Goal: Check status: Check status

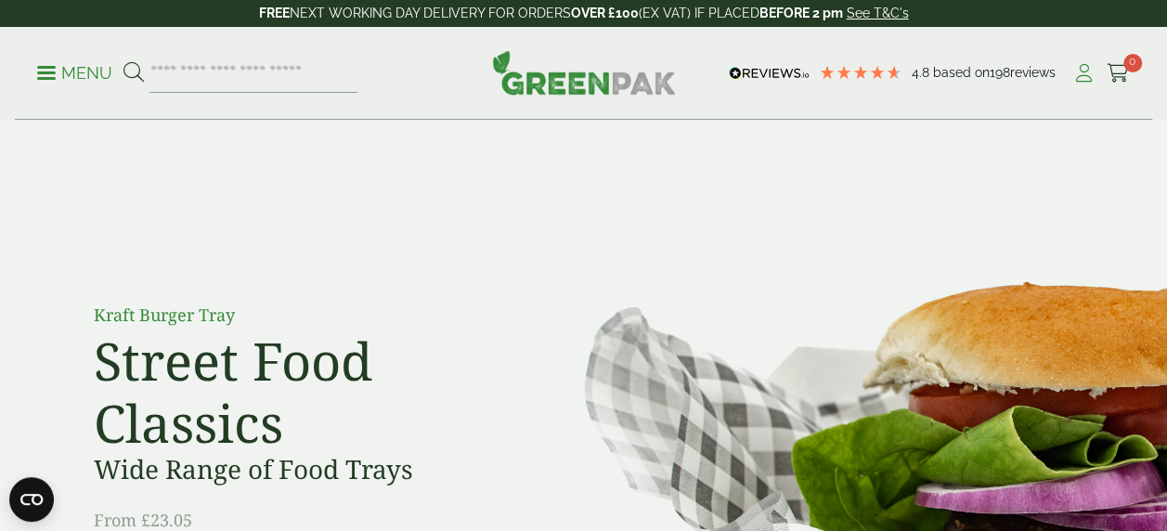
click at [1086, 76] on icon at bounding box center [1083, 73] width 23 height 19
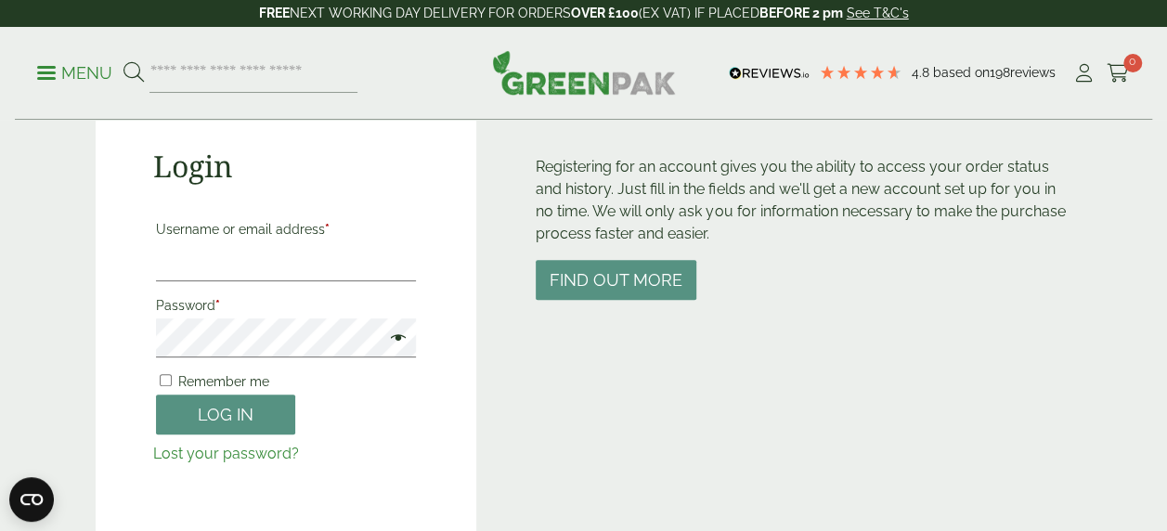
scroll to position [278, 0]
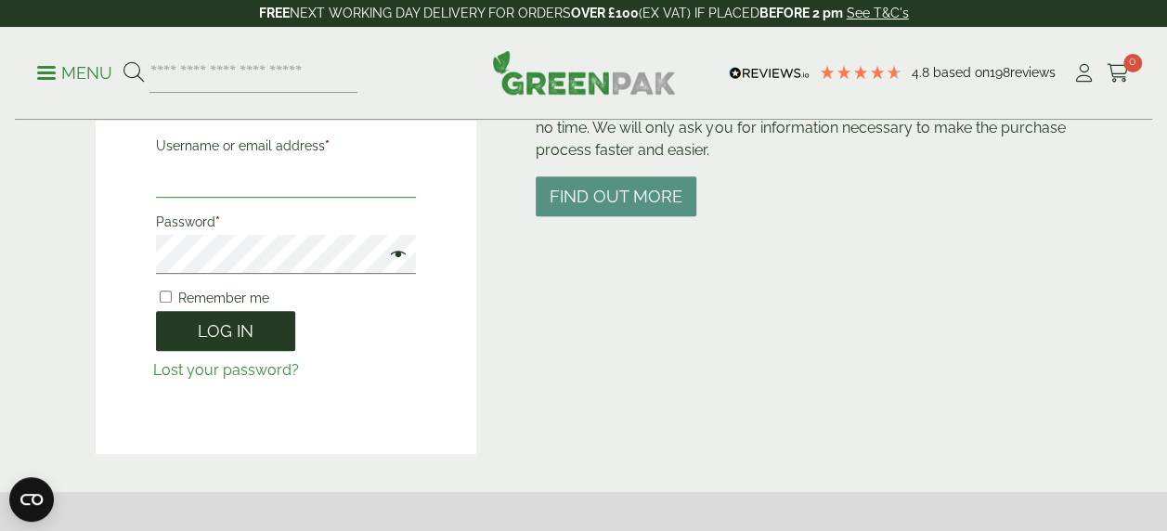
type input "**********"
click at [241, 334] on button "Log in" at bounding box center [225, 331] width 139 height 40
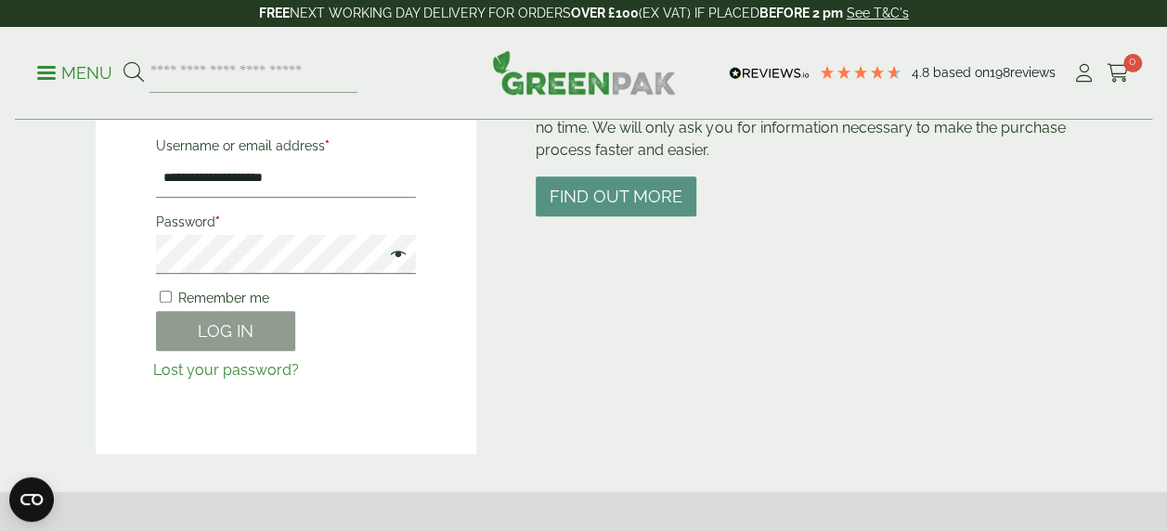
scroll to position [408, 0]
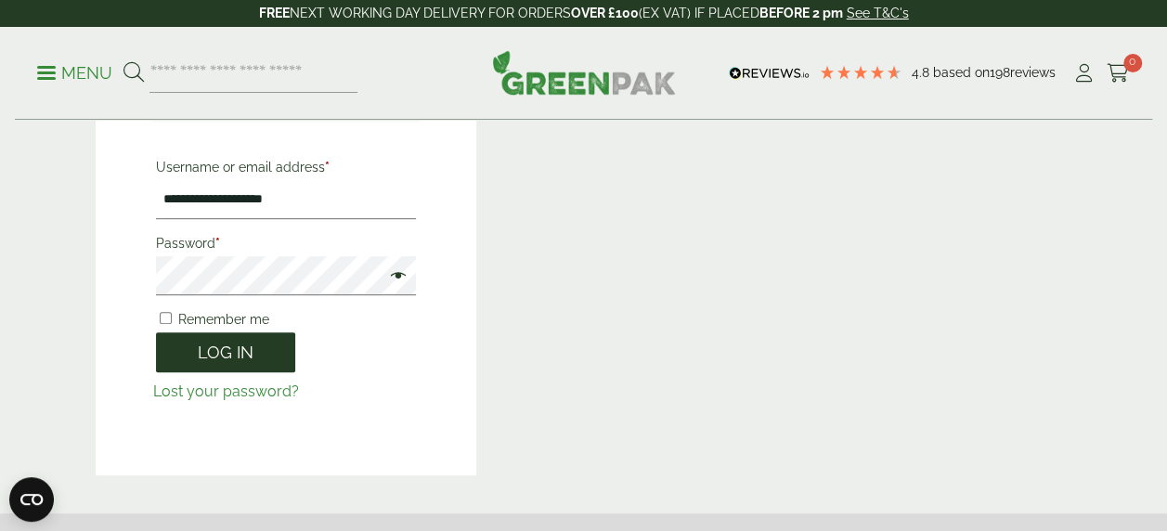
click at [229, 356] on button "Log in" at bounding box center [225, 352] width 139 height 40
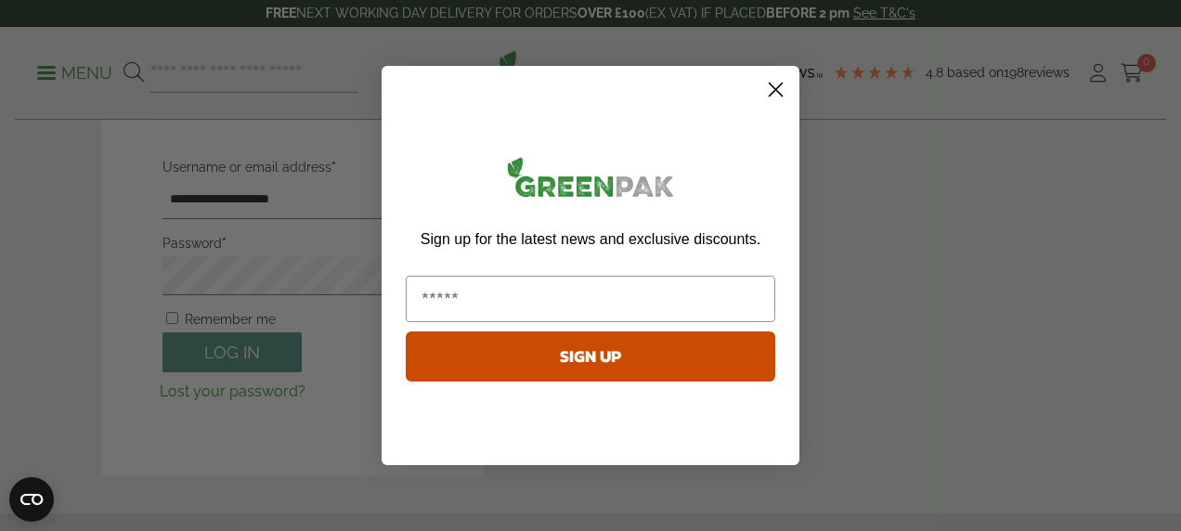
click at [770, 87] on circle "Close dialog" at bounding box center [775, 89] width 31 height 31
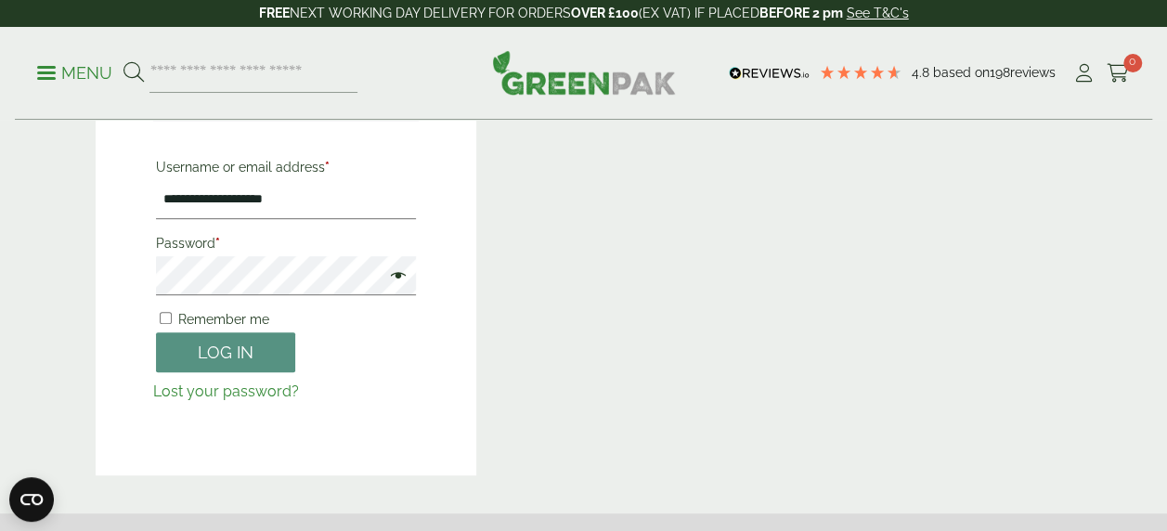
click at [395, 278] on span at bounding box center [394, 277] width 24 height 22
click at [215, 353] on button "Log in" at bounding box center [225, 352] width 139 height 40
click at [0, 265] on html "4.8 Based on 198 reviews FREE NEXT WORKING DAY DELIVERY - See T&C's FREE NEXT W…" at bounding box center [583, 414] width 1167 height 1644
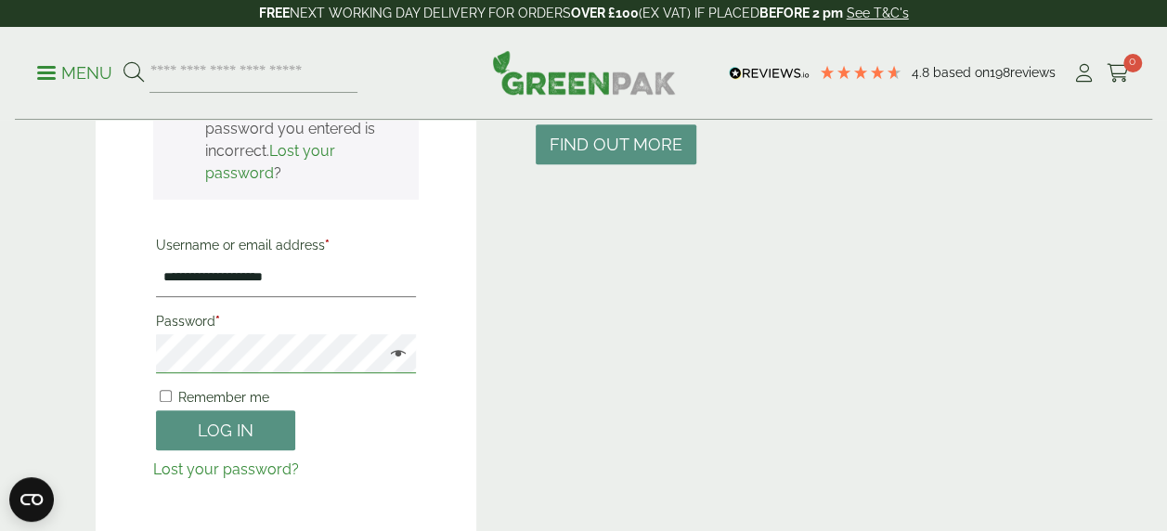
scroll to position [369, 0]
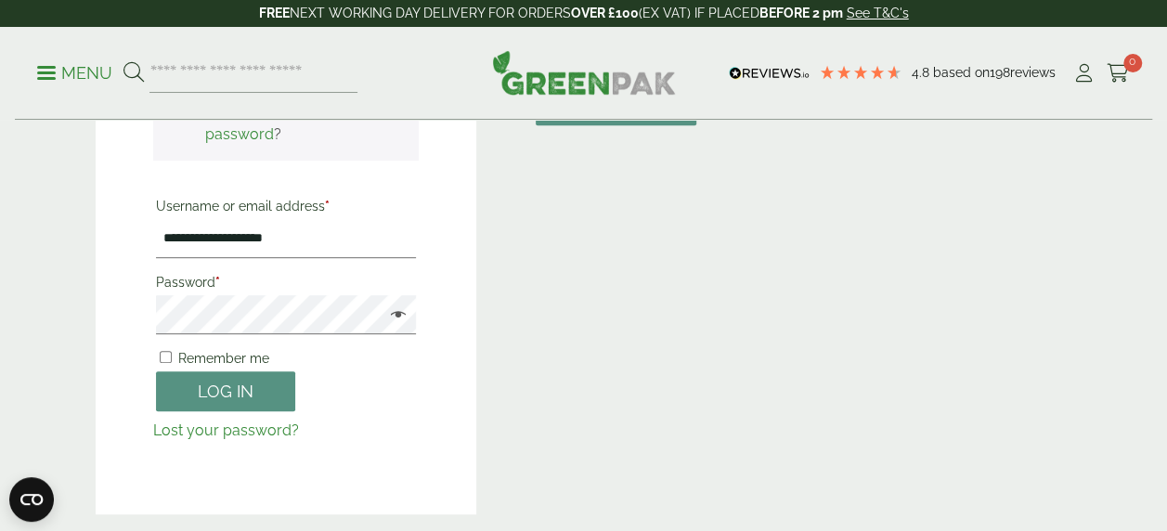
click at [195, 423] on link "Lost your password?" at bounding box center [226, 430] width 146 height 18
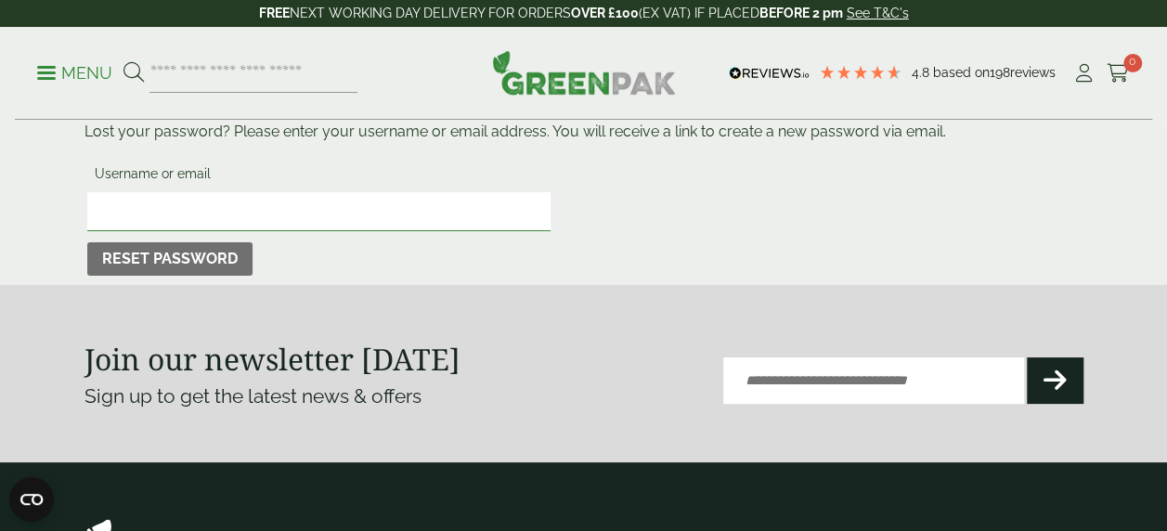
click at [304, 212] on input "Username or email" at bounding box center [319, 211] width 464 height 39
type input "**********"
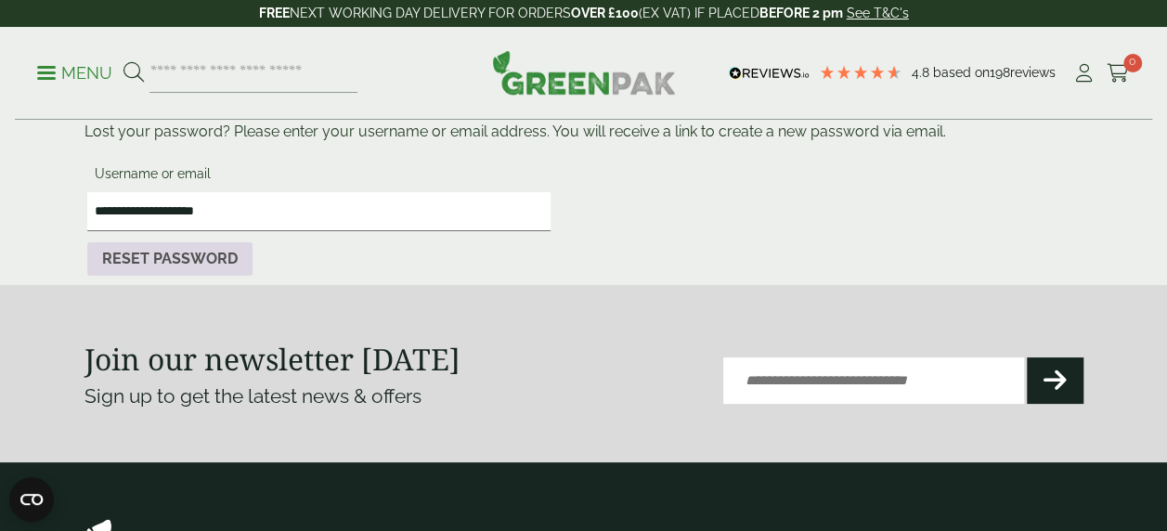
click at [199, 258] on button "Reset password" at bounding box center [169, 258] width 165 height 33
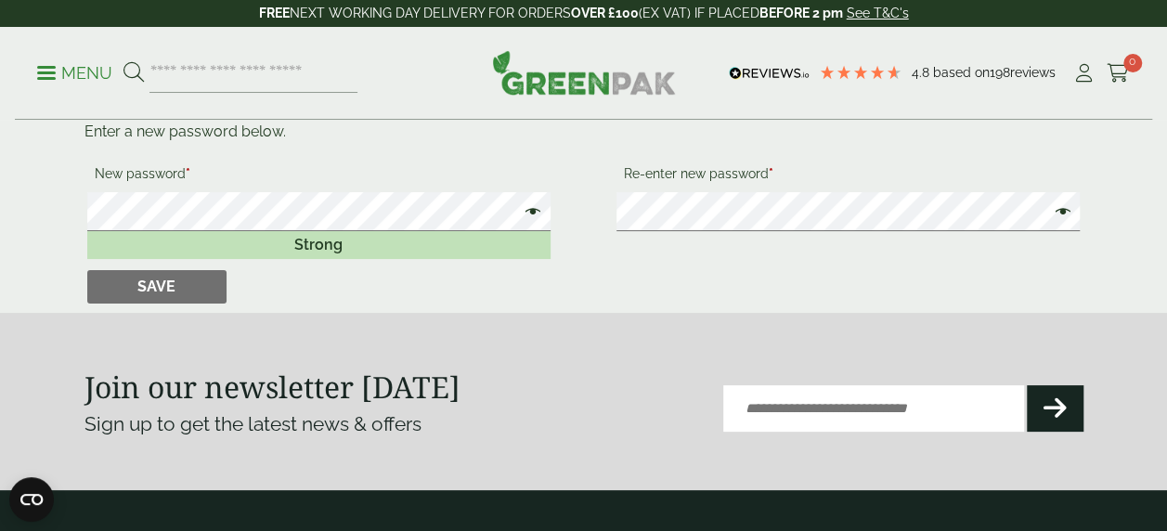
click at [537, 212] on span at bounding box center [528, 213] width 24 height 22
click at [1056, 214] on span at bounding box center [1057, 213] width 24 height 22
click at [148, 290] on button "Save" at bounding box center [156, 286] width 139 height 33
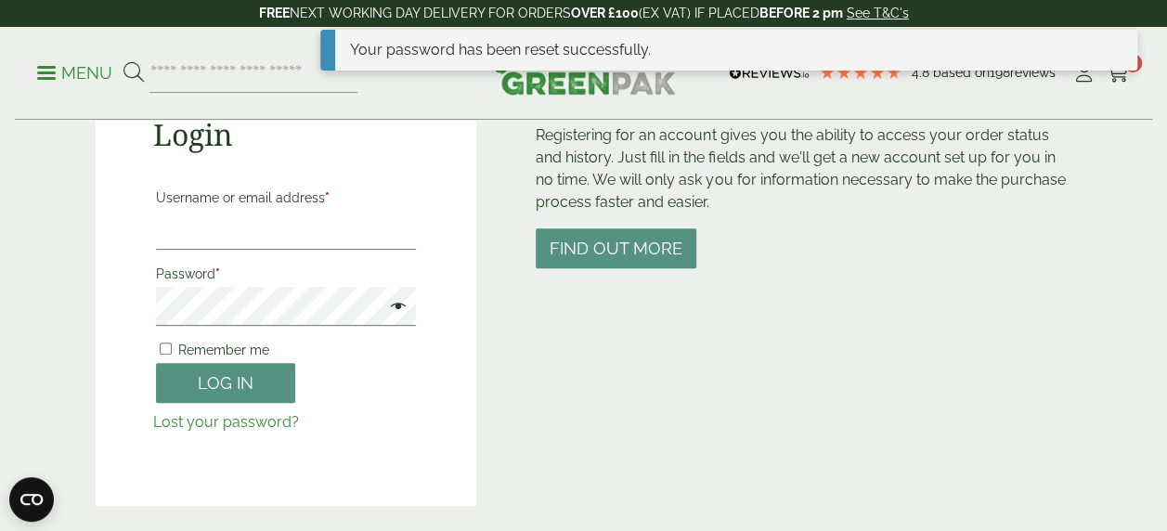
scroll to position [278, 0]
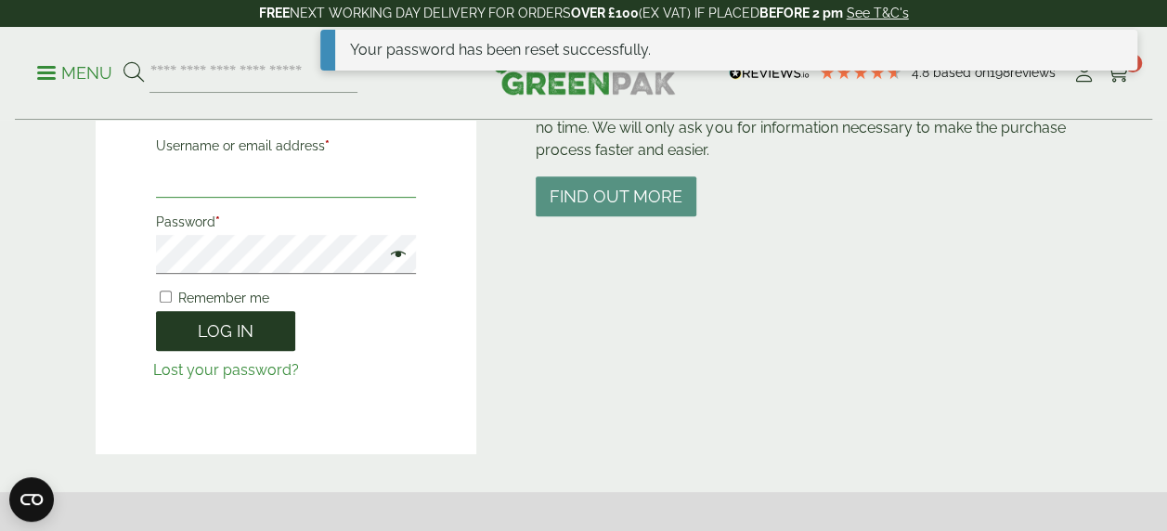
type input "**********"
click at [241, 326] on button "Log in" at bounding box center [225, 331] width 139 height 40
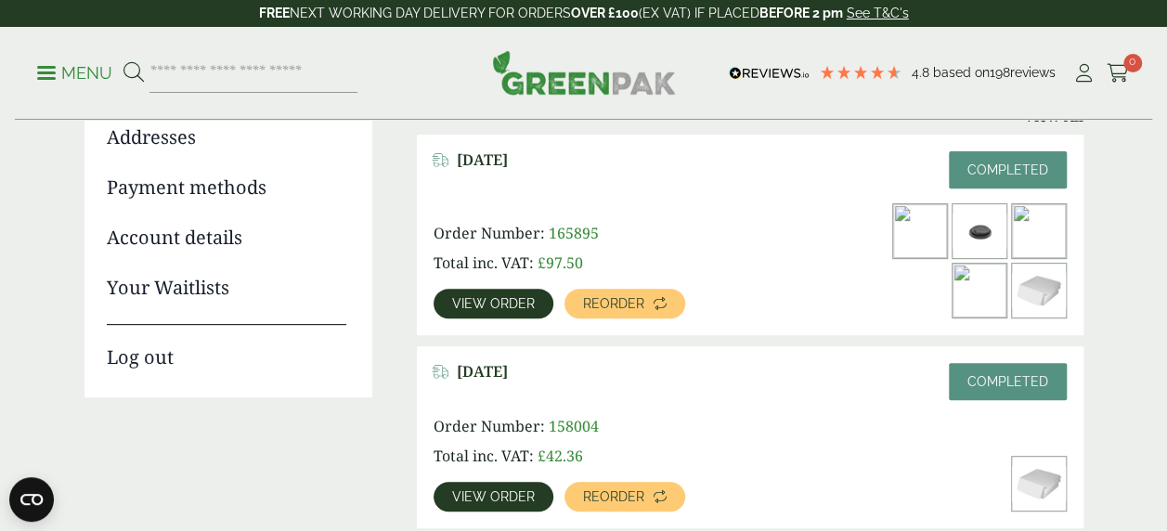
scroll to position [278, 0]
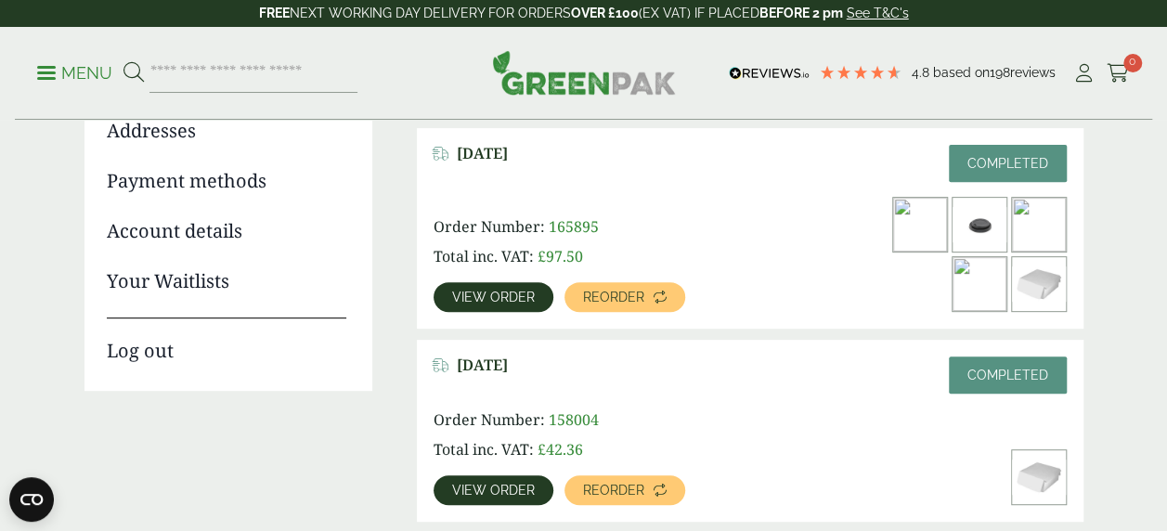
click at [517, 295] on span "View order" at bounding box center [493, 297] width 83 height 13
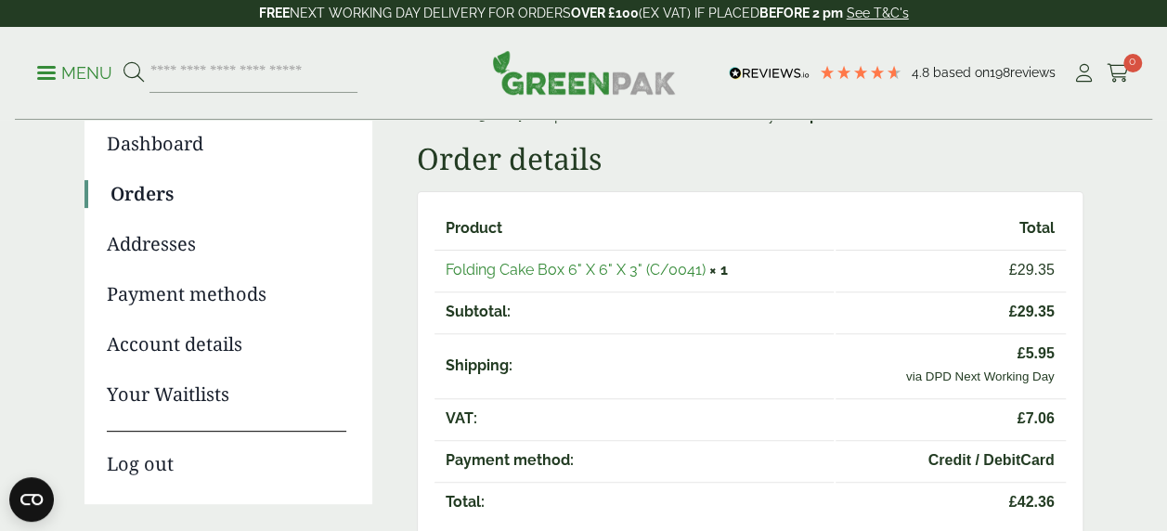
scroll to position [93, 0]
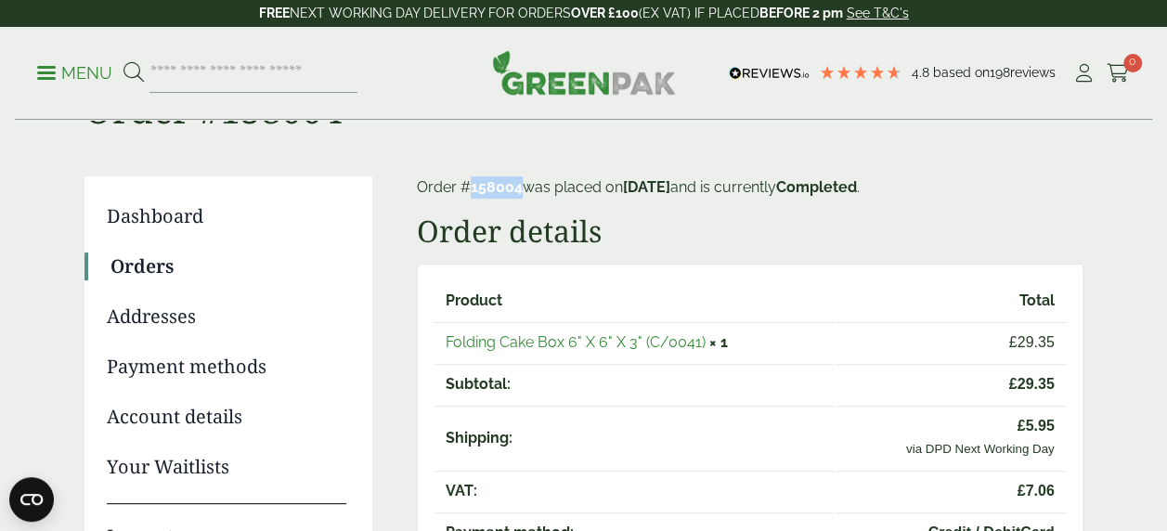
drag, startPoint x: 522, startPoint y: 193, endPoint x: 465, endPoint y: 193, distance: 56.6
click at [465, 193] on p "Order # 158004 was placed on [DATE] and is currently Completed ." at bounding box center [750, 187] width 667 height 22
copy mark "158004"
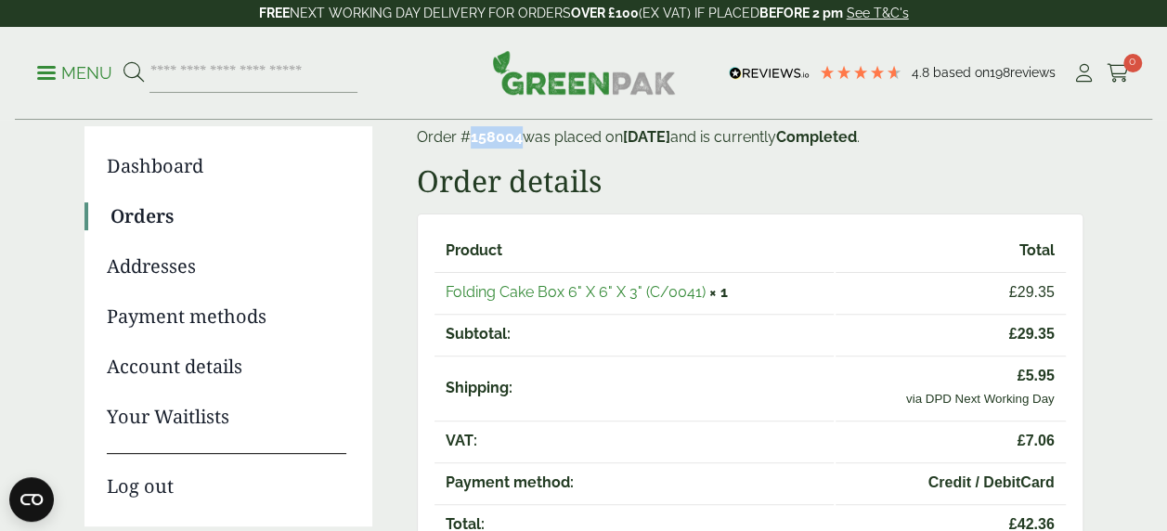
scroll to position [186, 0]
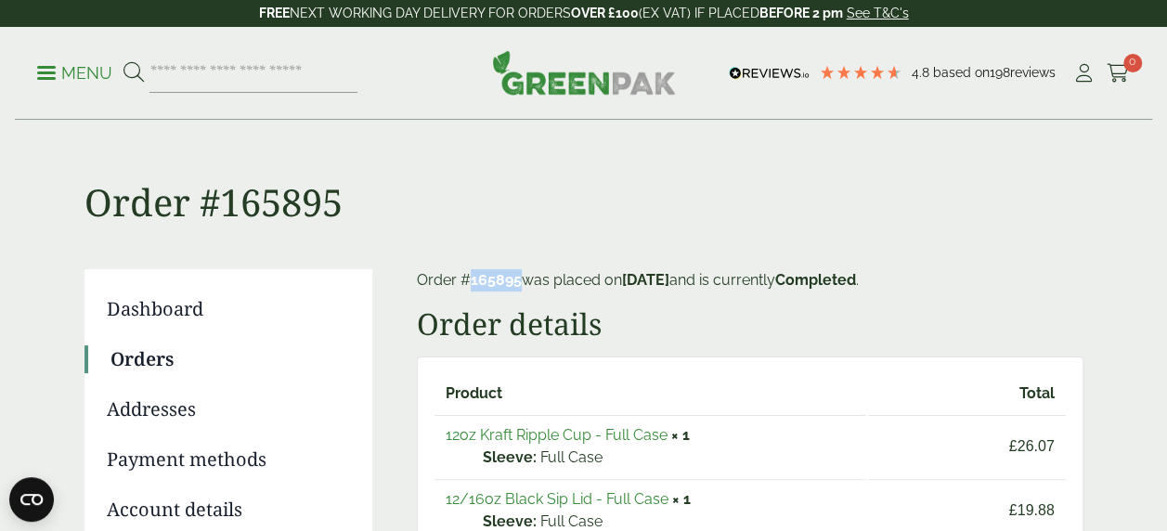
drag, startPoint x: 517, startPoint y: 279, endPoint x: 468, endPoint y: 289, distance: 50.1
click at [468, 289] on p "Order # 165895 was placed on [DATE] and is currently Completed ." at bounding box center [750, 280] width 667 height 22
copy mark "165895"
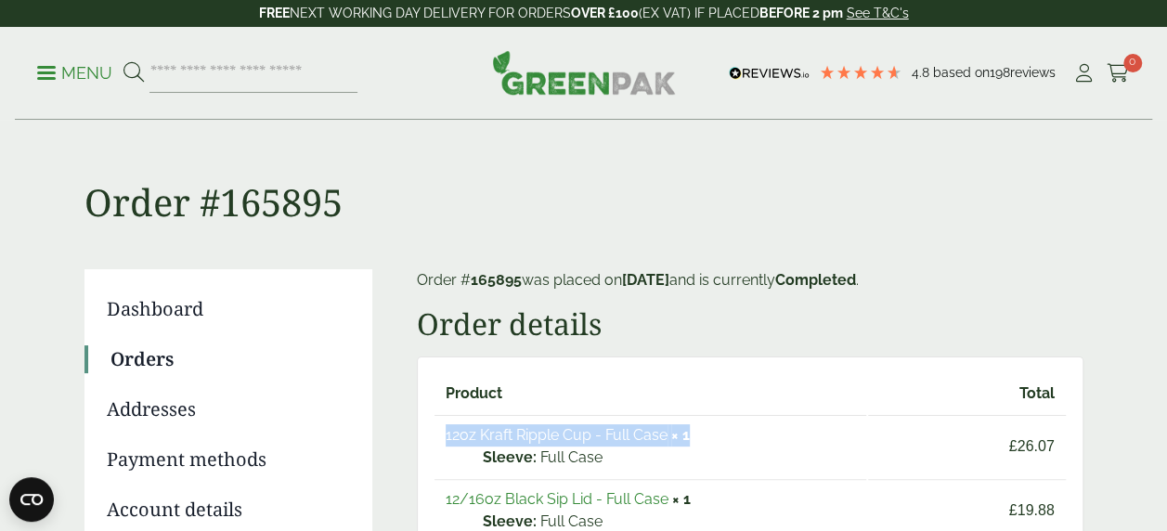
drag, startPoint x: 697, startPoint y: 425, endPoint x: 434, endPoint y: 429, distance: 263.7
click at [434, 429] on td "12oz Kraft Ripple Cup - Full Case × 1 Sleeve: Full Case" at bounding box center [650, 446] width 433 height 62
copy td "12oz Kraft Ripple Cup - Full Case × 1"
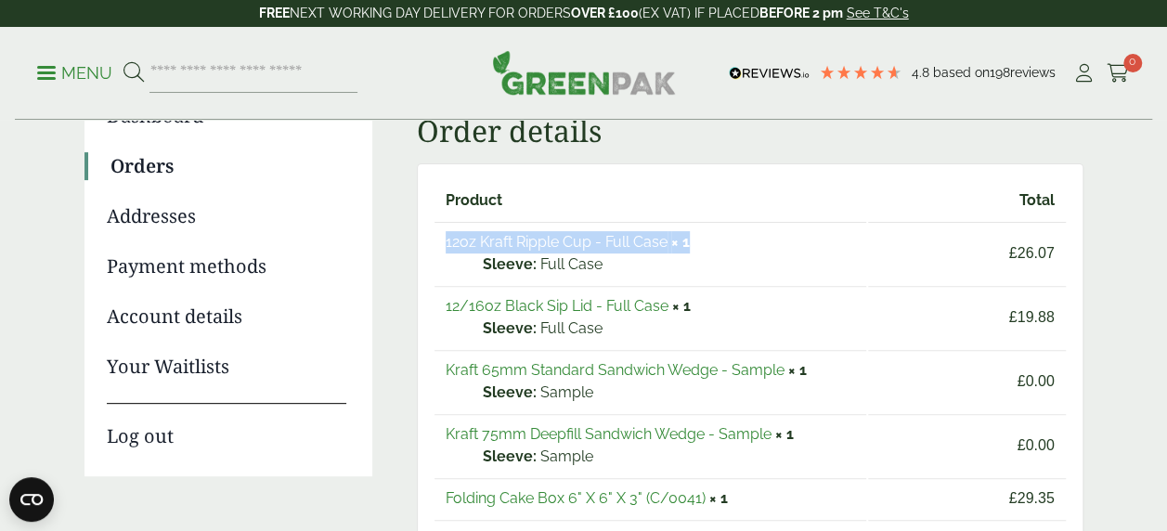
scroll to position [278, 0]
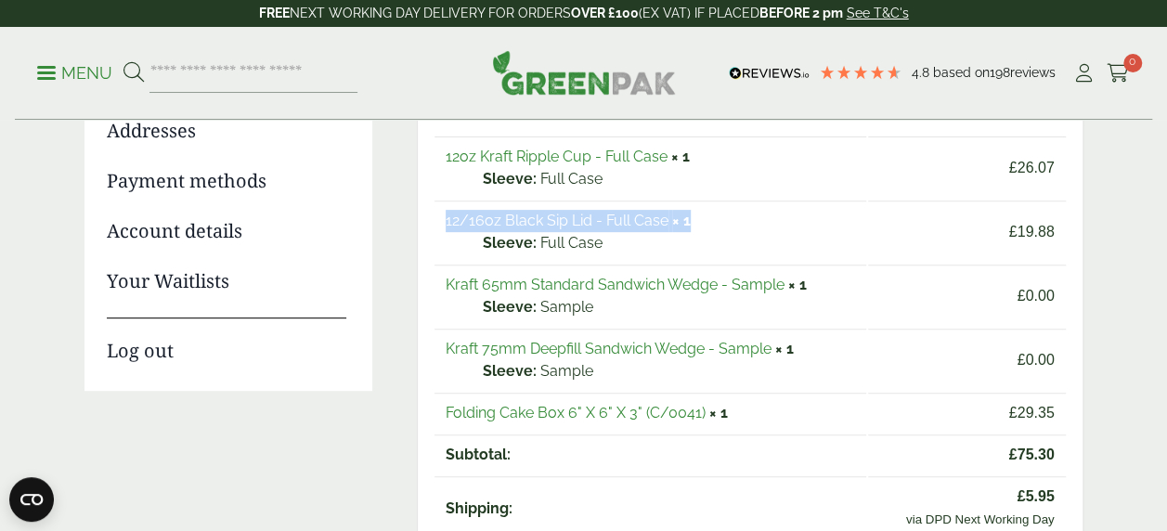
drag, startPoint x: 701, startPoint y: 219, endPoint x: 434, endPoint y: 215, distance: 267.4
click at [434, 215] on td "12/16oz Black Sip Lid - Full Case × 1 Sleeve: Full Case" at bounding box center [650, 232] width 433 height 62
copy td "12/16oz Black Sip Lid - Full Case × 1"
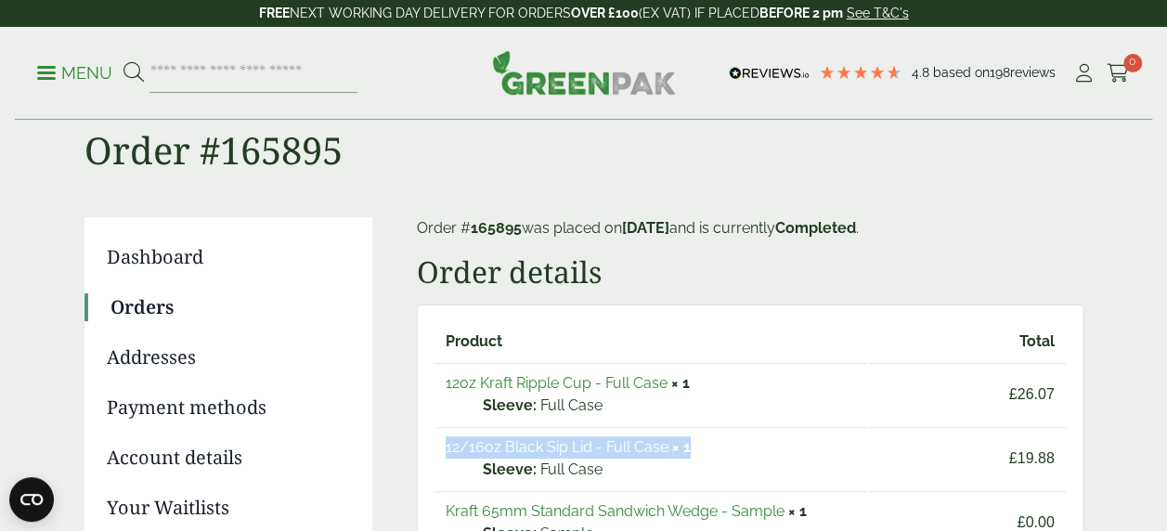
scroll to position [93, 0]
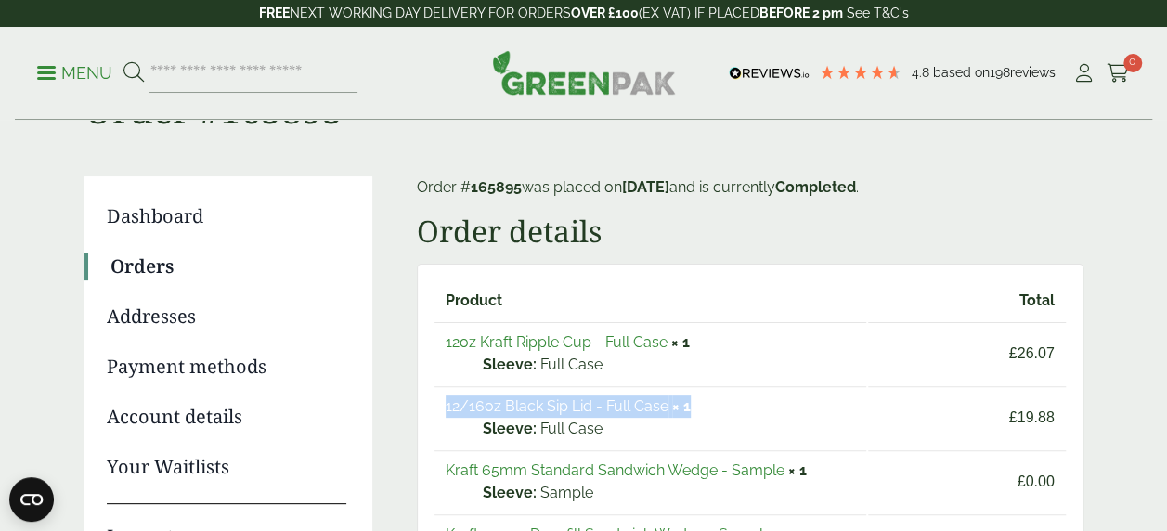
click at [170, 269] on link "Orders" at bounding box center [228, 266] width 236 height 28
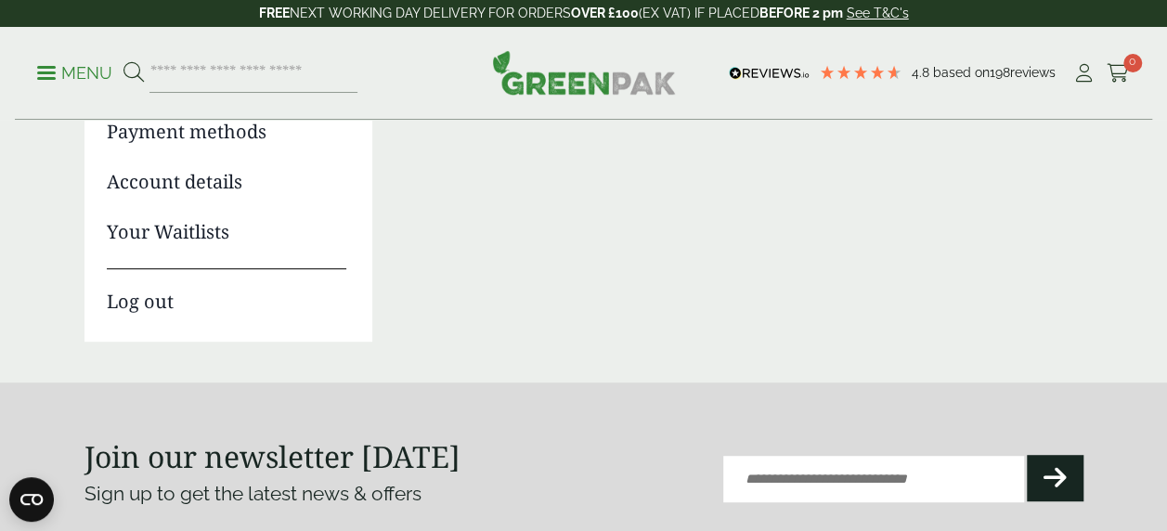
scroll to position [464, 0]
